Goal: Information Seeking & Learning: Learn about a topic

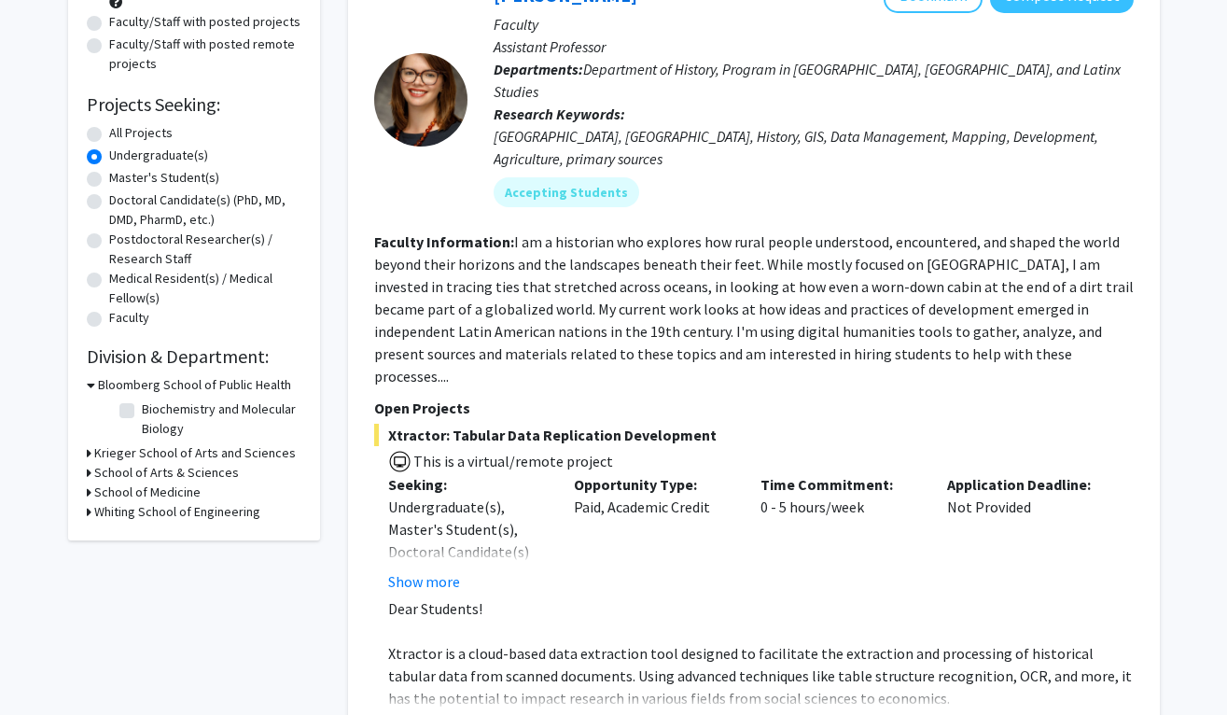
scroll to position [230, 0]
click at [121, 447] on h3 "Krieger School of Arts and Sciences" at bounding box center [195, 452] width 202 height 20
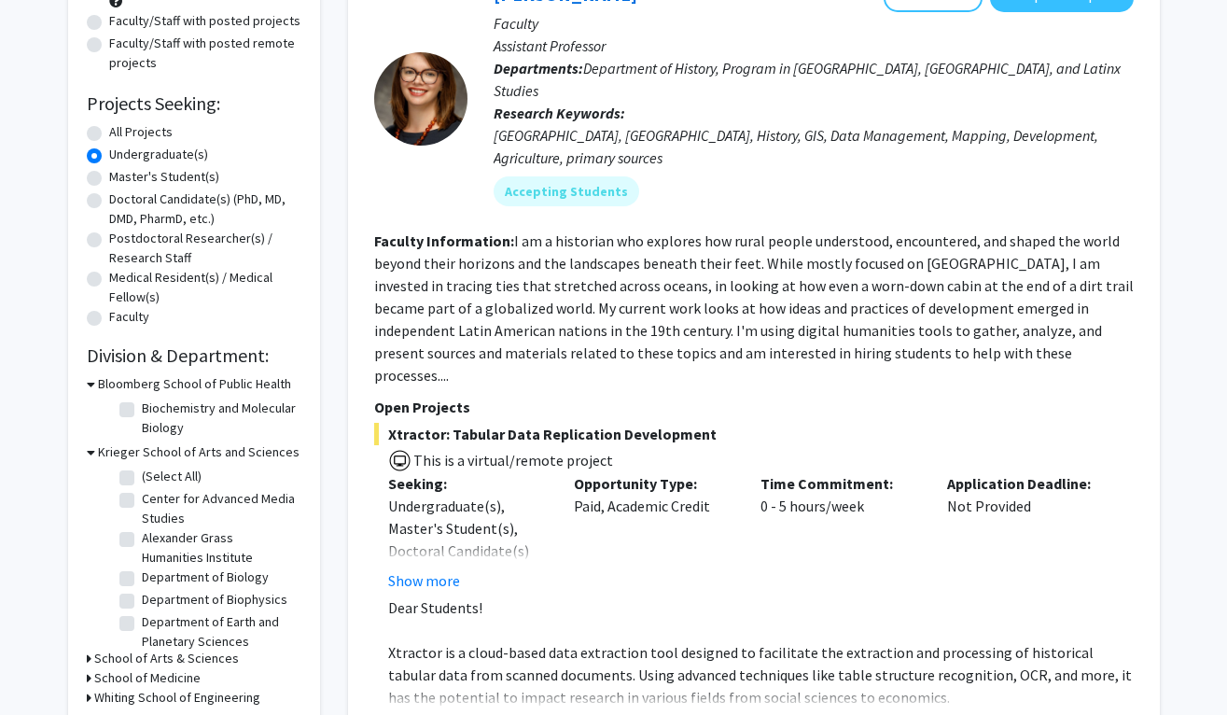
click at [135, 579] on fg-checkbox "Department of Biology Department of Biology" at bounding box center [207, 578] width 177 height 22
click at [142, 578] on label "Department of Biology" at bounding box center [205, 577] width 127 height 20
click at [142, 578] on input "Department of Biology" at bounding box center [148, 573] width 12 height 12
checkbox input "true"
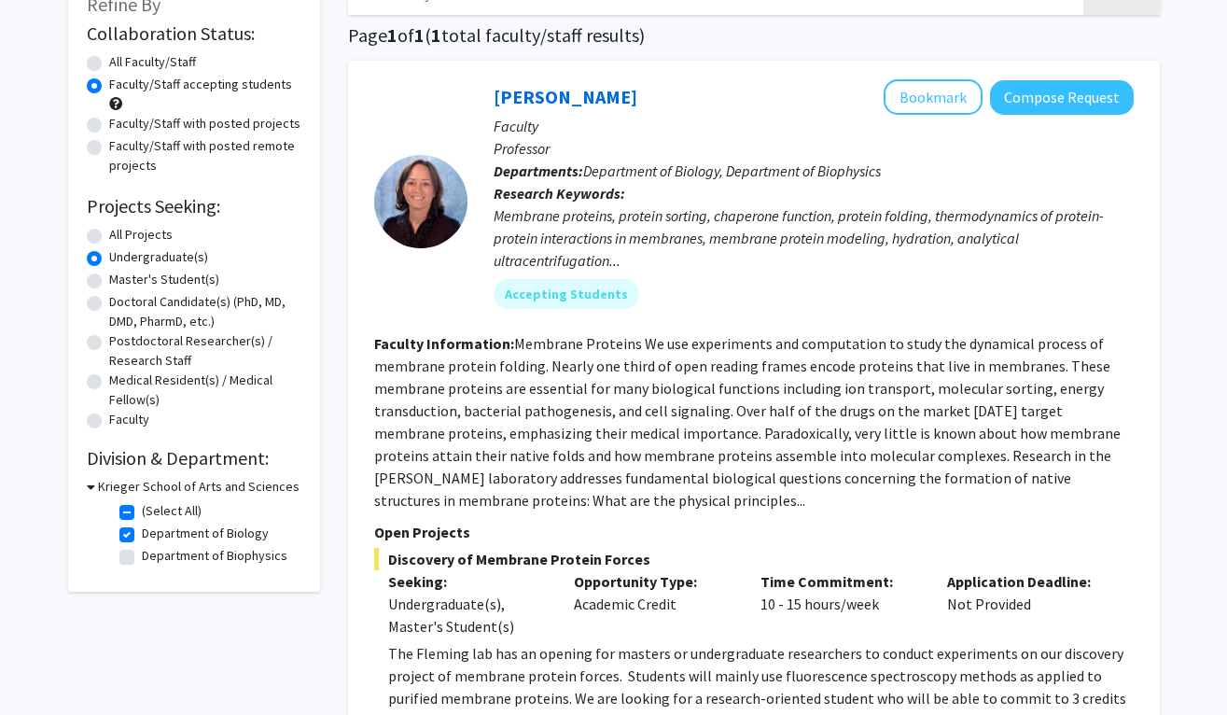
scroll to position [130, 0]
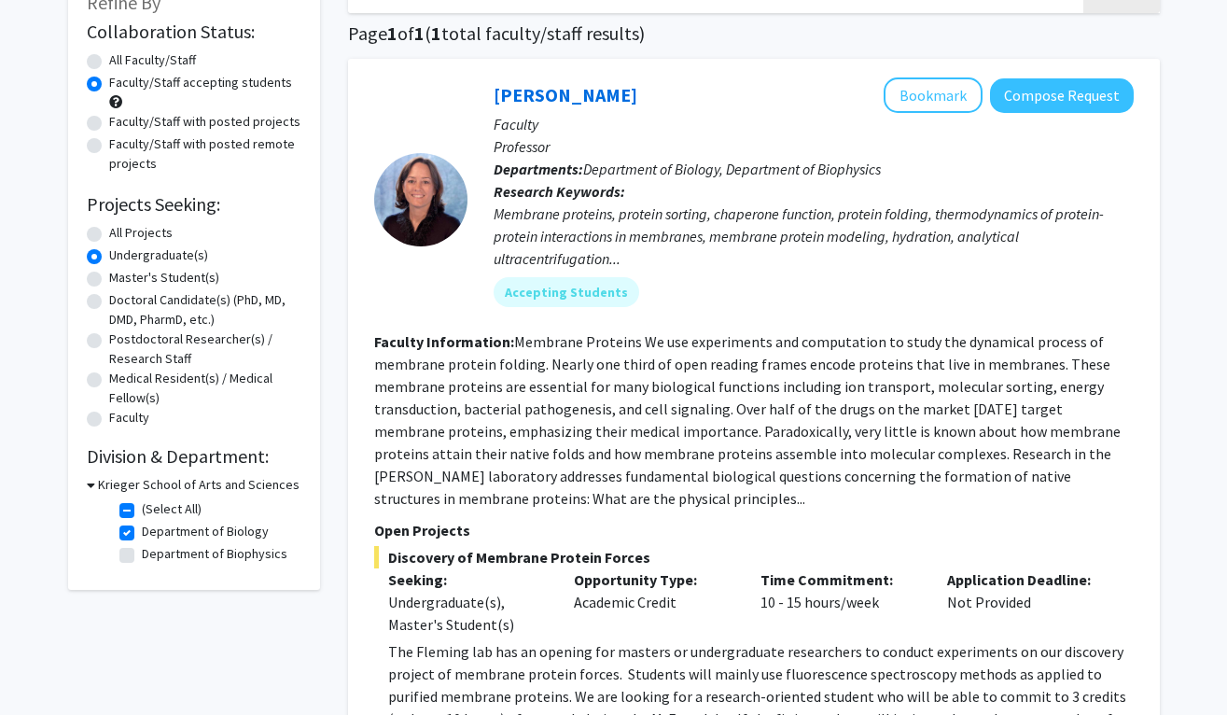
click at [170, 486] on h3 "Krieger School of Arts and Sciences" at bounding box center [199, 485] width 202 height 20
click at [170, 486] on h3 "Krieger School of Arts and Sciences" at bounding box center [195, 485] width 202 height 20
click at [142, 536] on label "Department of Biology" at bounding box center [205, 532] width 127 height 20
click at [142, 534] on input "Department of Biology" at bounding box center [148, 528] width 12 height 12
checkbox input "false"
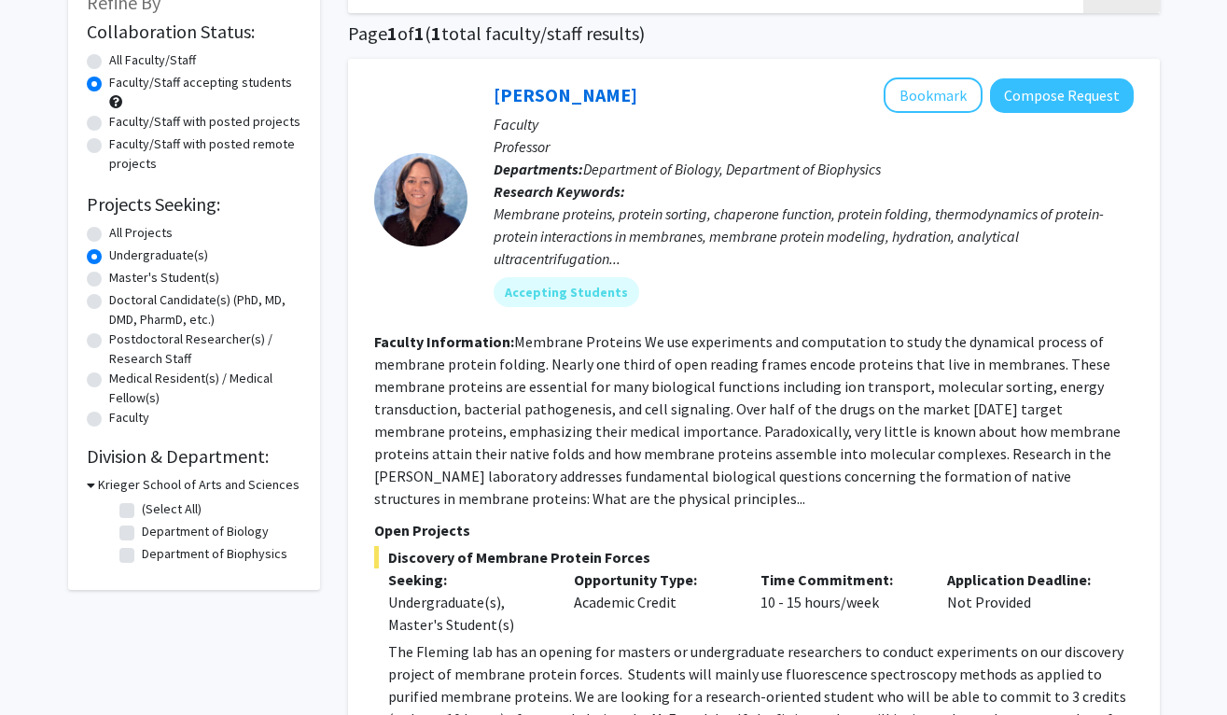
checkbox input "false"
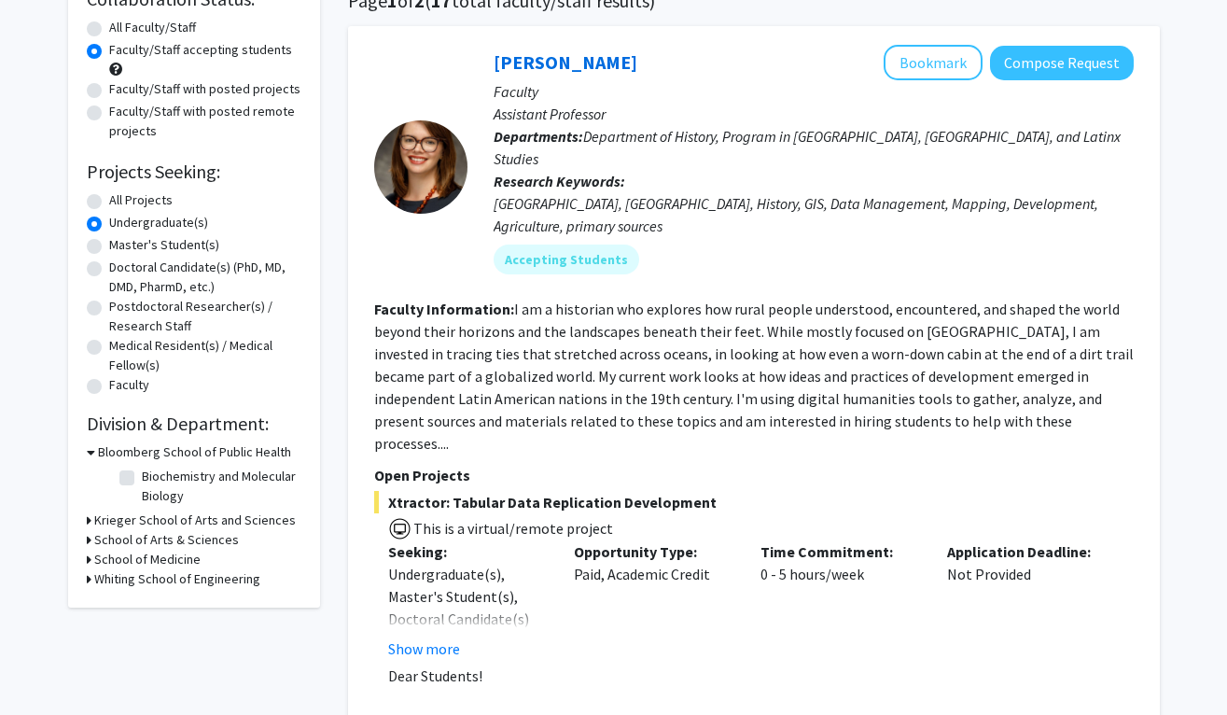
scroll to position [234, 0]
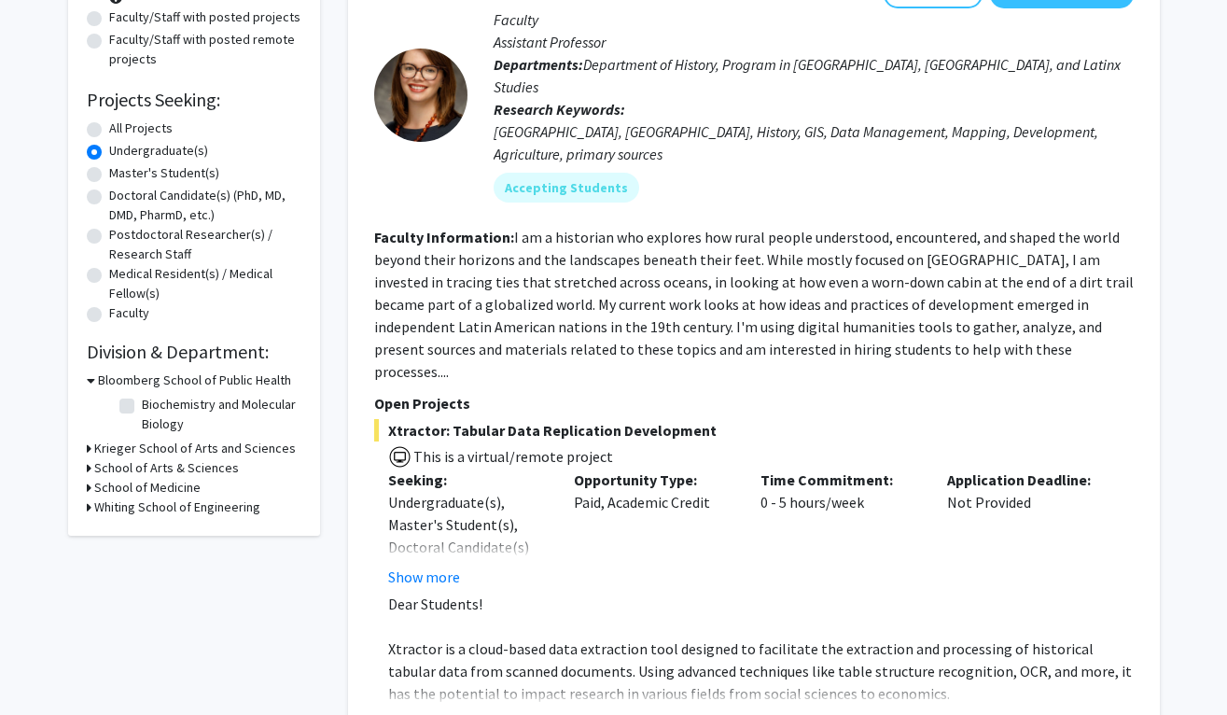
click at [142, 411] on label "Biochemistry and Molecular Biology" at bounding box center [219, 414] width 155 height 39
click at [142, 407] on input "Biochemistry and Molecular Biology" at bounding box center [148, 401] width 12 height 12
checkbox input "true"
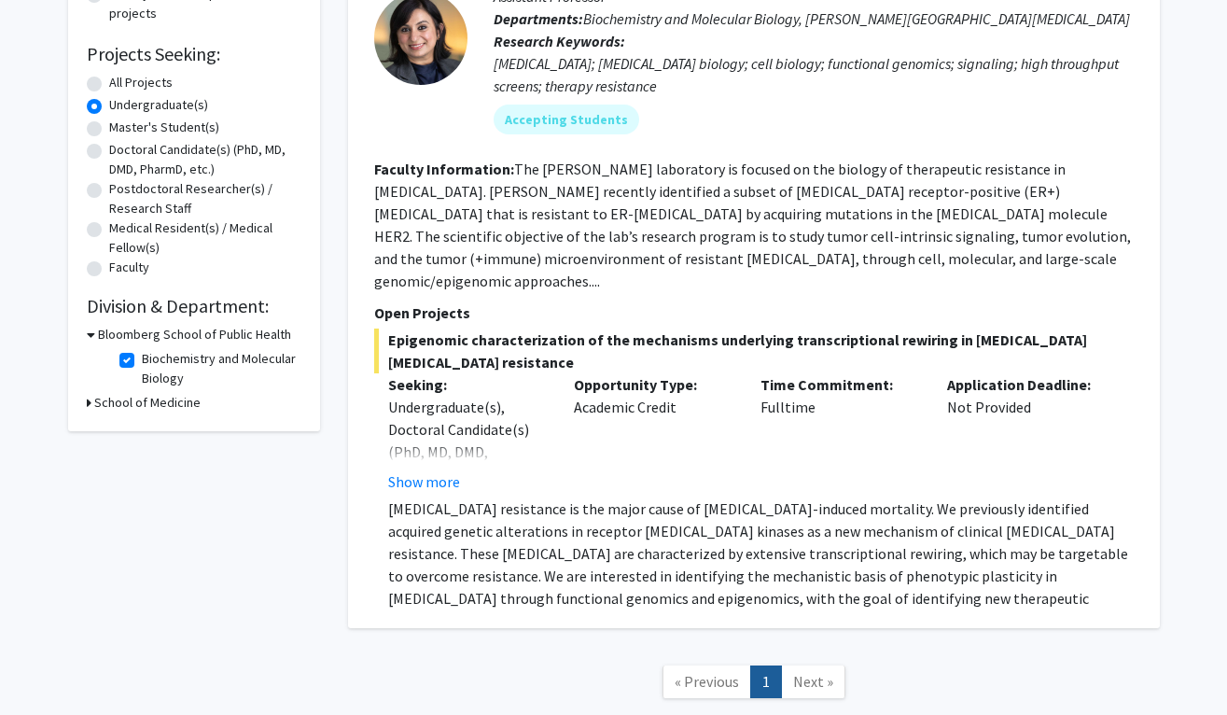
scroll to position [283, 0]
